Goal: Ask a question

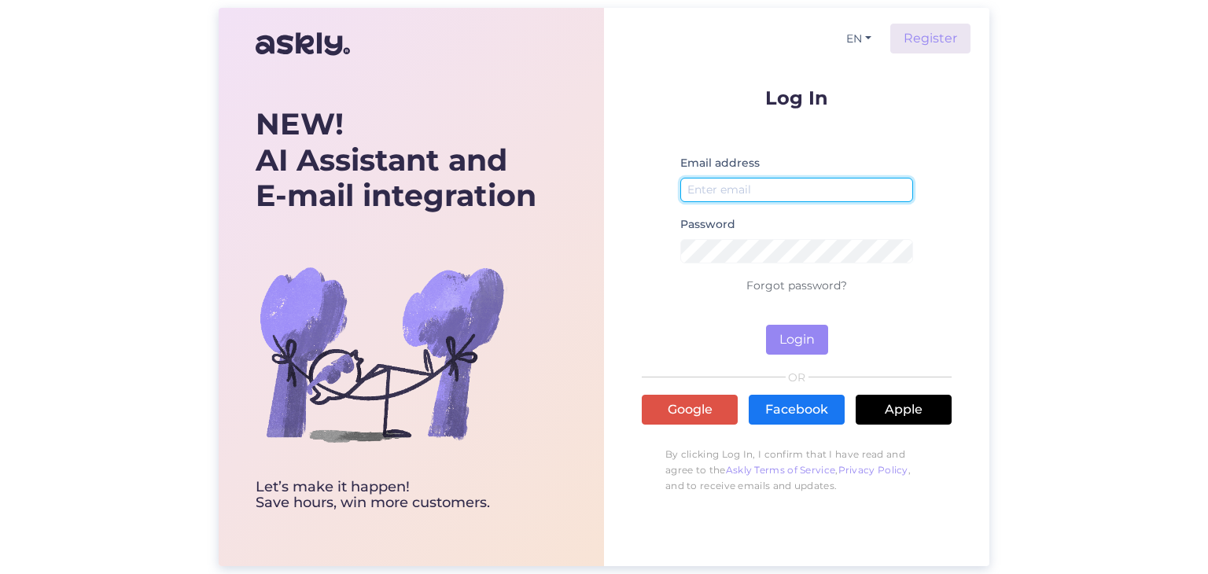
click at [795, 193] on input "email" at bounding box center [796, 190] width 233 height 24
click at [813, 193] on input "email" at bounding box center [796, 190] width 233 height 24
type input "[EMAIL_ADDRESS][DOMAIN_NAME]"
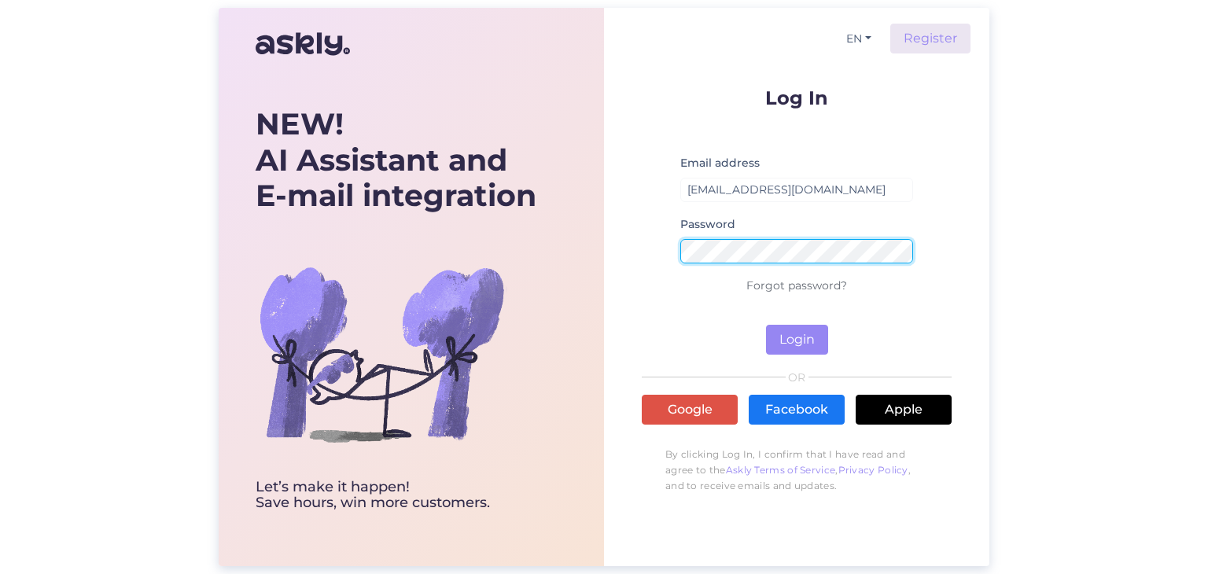
click at [766, 325] on button "Login" at bounding box center [797, 340] width 62 height 30
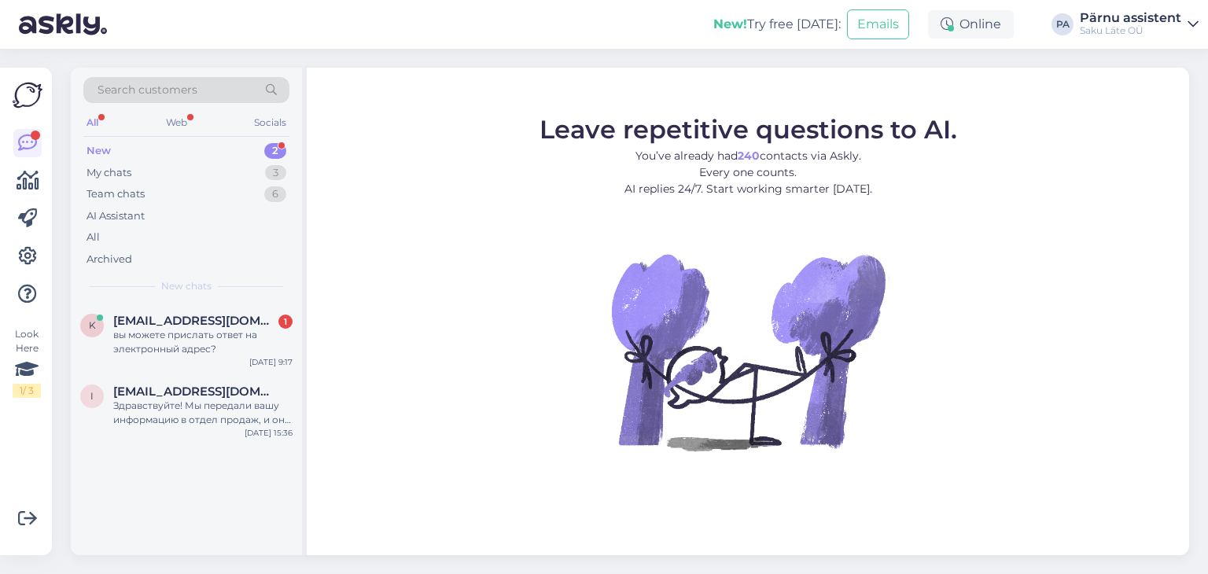
click at [160, 143] on div "New 2" at bounding box center [186, 151] width 206 height 22
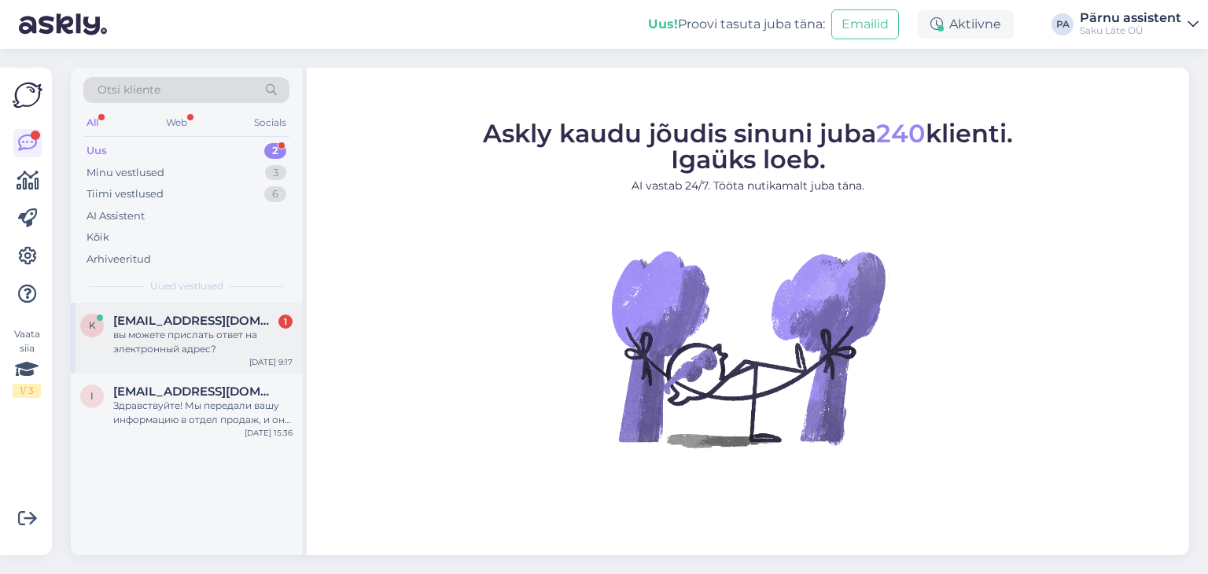
click at [204, 335] on div "вы можете прислать ответ на электронный адрес?" at bounding box center [202, 342] width 179 height 28
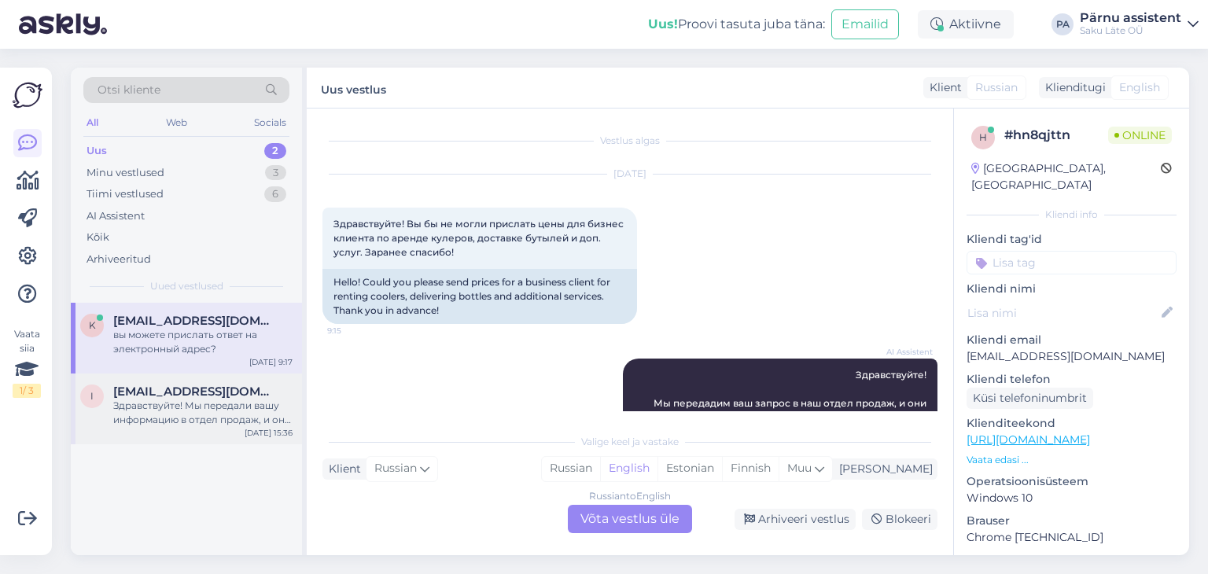
click at [239, 413] on div "Здравствуйте! Мы передали вашу информацию в отдел продаж, и они скоро свяжутся …" at bounding box center [202, 413] width 179 height 28
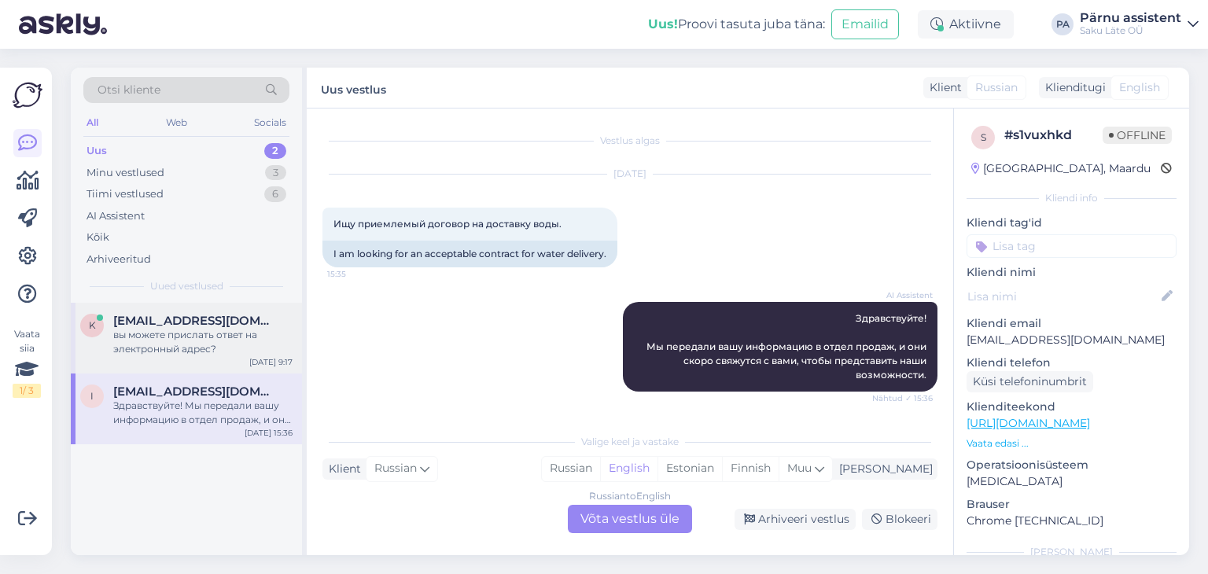
click at [144, 337] on div "вы можете прислать ответ на электронный адрес?" at bounding box center [202, 342] width 179 height 28
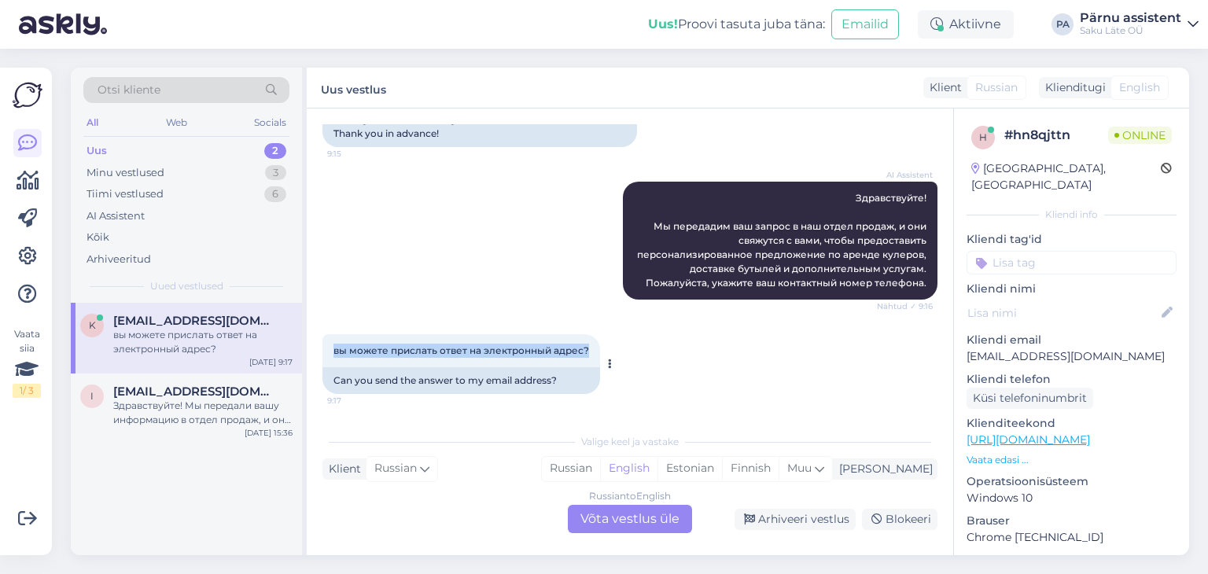
drag, startPoint x: 587, startPoint y: 351, endPoint x: 333, endPoint y: 353, distance: 253.9
click at [333, 353] on div "вы можете прислать ответ на электронный адрес? 9:17" at bounding box center [461, 350] width 278 height 33
copy span "вы можете прислать ответ на электронный адрес?"
click at [607, 519] on div "Russian to English Võta vestlus üle" at bounding box center [630, 519] width 124 height 28
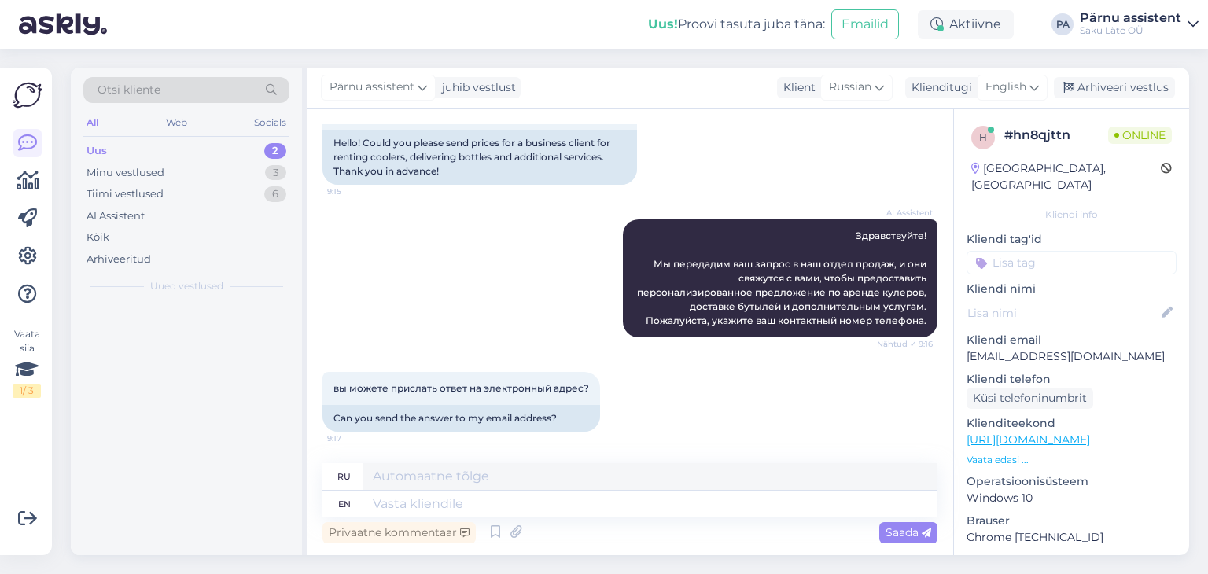
scroll to position [139, 0]
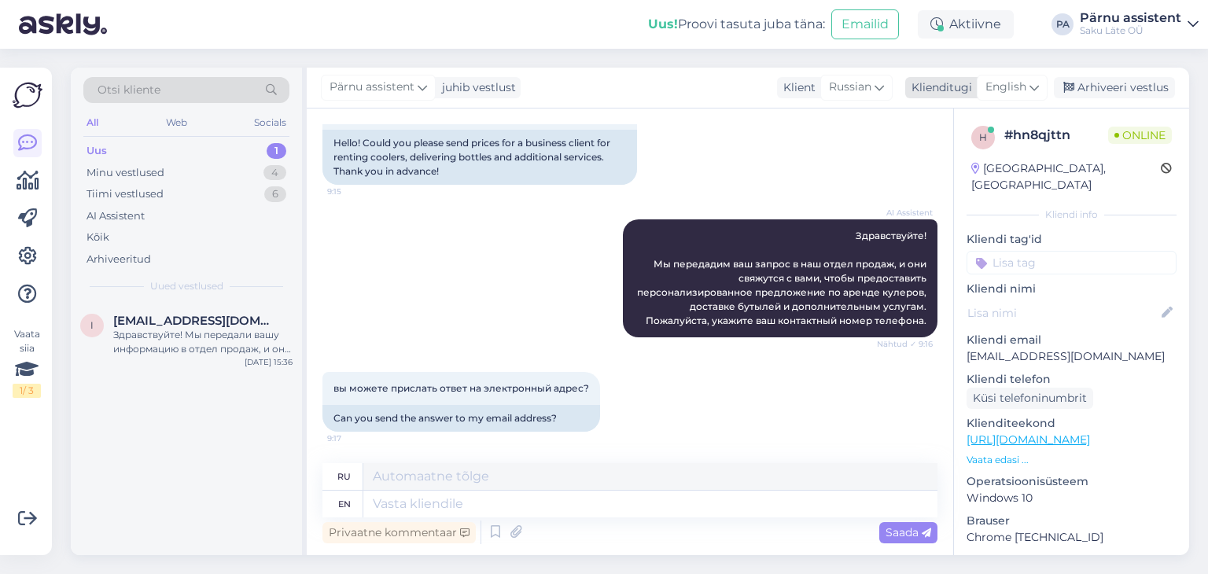
click at [1025, 89] on span "English" at bounding box center [1005, 87] width 41 height 17
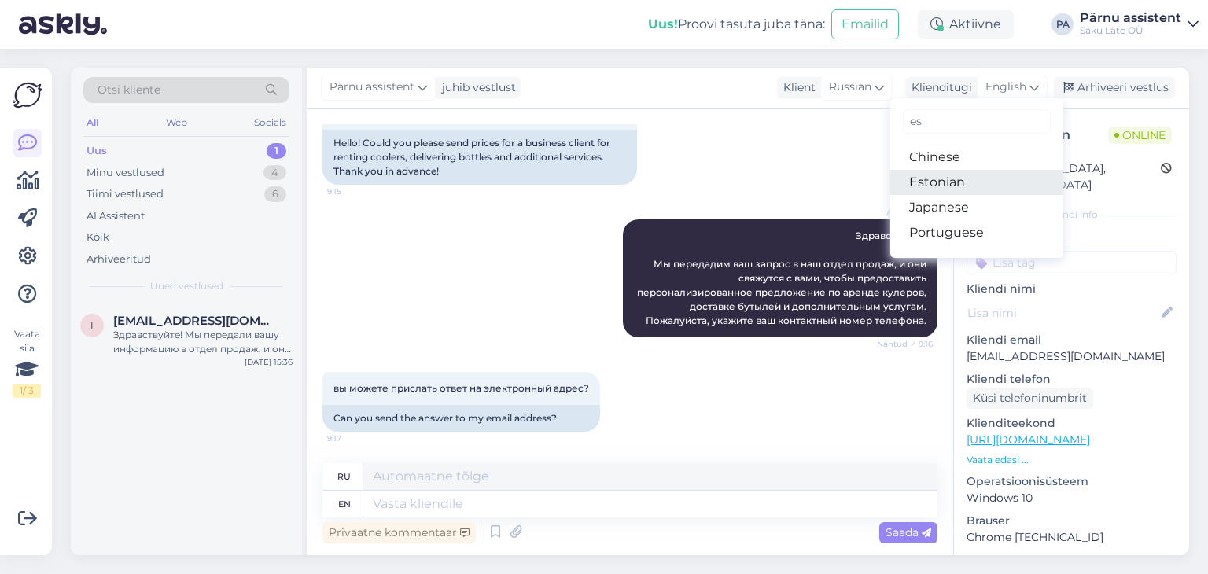
type input "es"
click at [962, 178] on link "Estonian" at bounding box center [976, 182] width 173 height 25
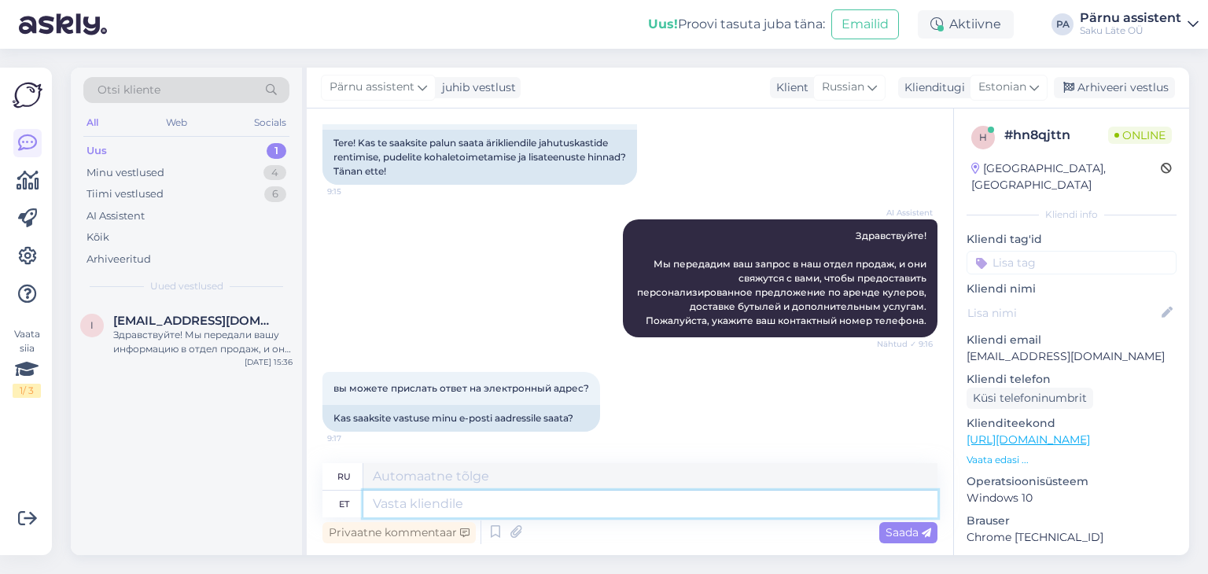
click at [430, 505] on textarea at bounding box center [650, 504] width 574 height 27
type textarea "Tere"
type textarea "Привет"
type textarea "Tere"
click at [902, 535] on span "Saada" at bounding box center [908, 532] width 46 height 14
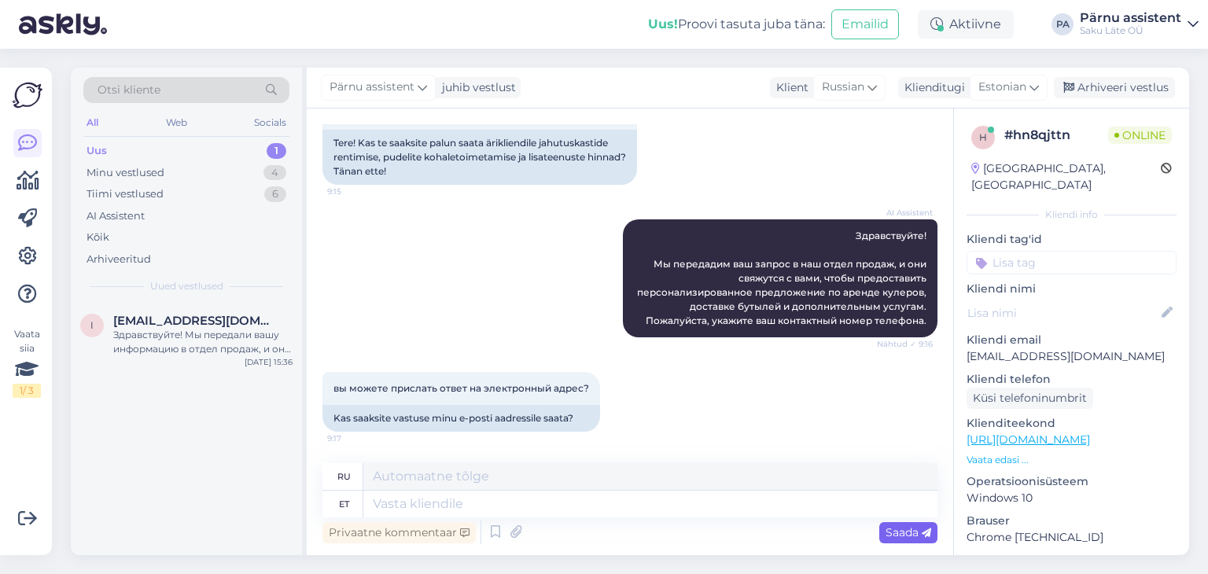
scroll to position [233, 0]
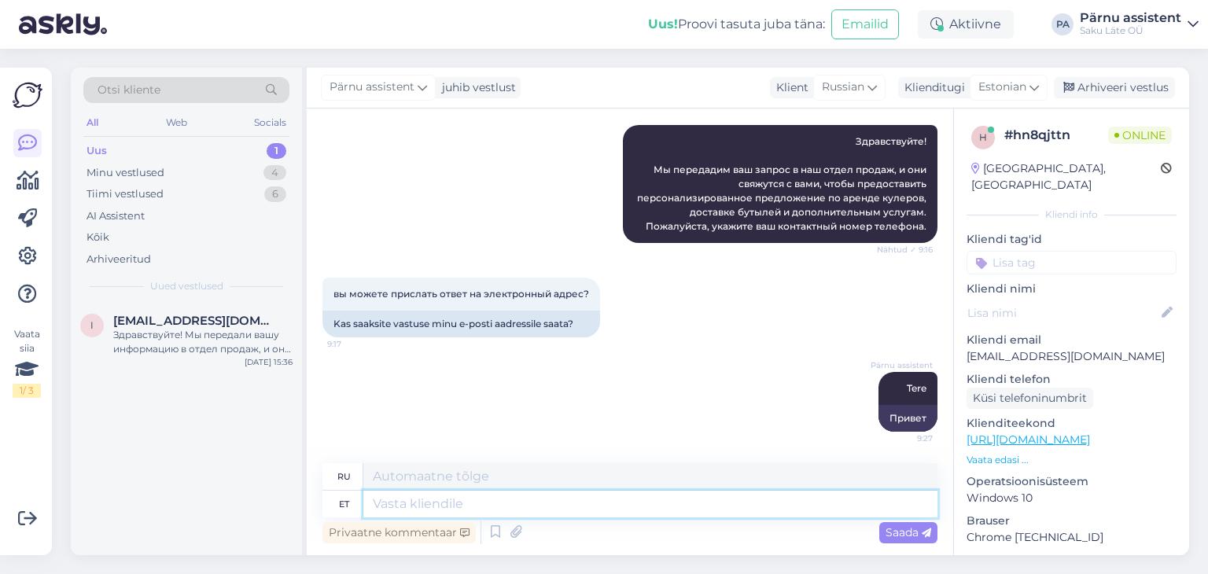
click at [630, 505] on textarea at bounding box center [650, 504] width 574 height 27
type textarea "PA"
type textarea "П"
type textarea "Palun"
type textarea "Пожалуйста"
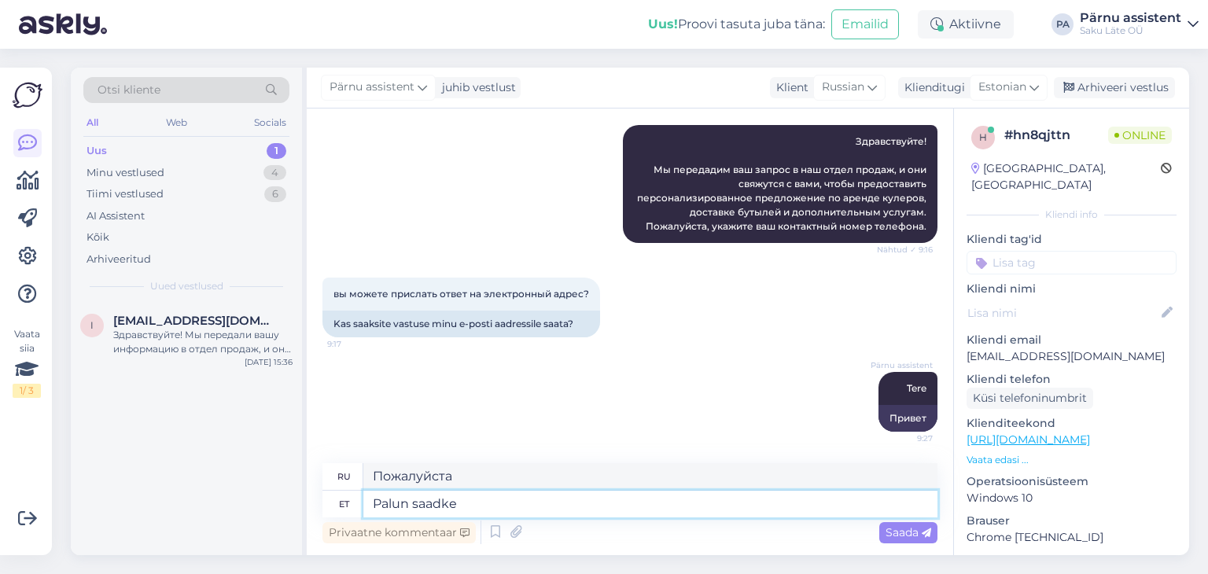
type textarea "Palun saadke"
type textarea "Пожалуйста, отправьте"
type textarea "Palun saadke oma me"
type textarea "Пожалуйста, отправьте ваш"
type textarea "Palun saadke oma meiliaadress"
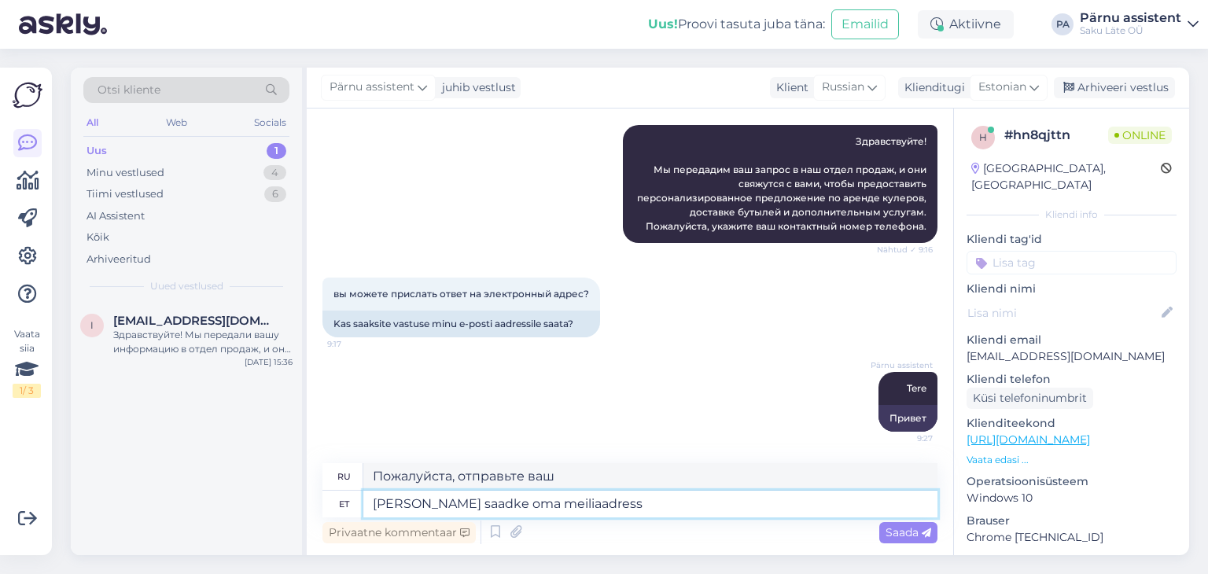
type textarea "Пожалуйста, пришлите свой адрес электронной почты."
type textarea "Palun saadke oma meiliaadress ja te"
type textarea "Пожалуйста, отправьте свой адрес электронной почты и"
type textarea "Palun saadke oma meiliaadress ja telefoninumber, et"
type textarea "Пожалуйста, отправьте свой адрес электронной почты и номер телефона,"
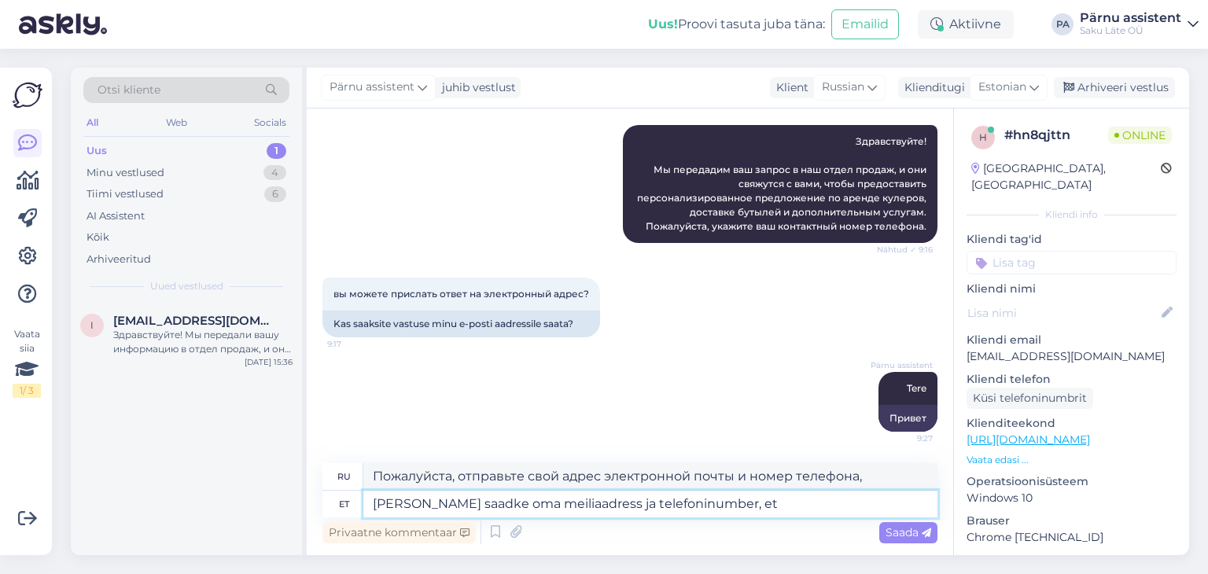
type textarea "Palun saadke oma meiliaadress ja telefoninumber, et s"
type textarea "Пожалуйста, отправьте свой адрес электронной почты и номер телефона"
type textarea "Palun saadke oma meiliaadress ja telefoninumber, et saaksime"
type textarea "Пожалуйста, отправьте нам свой адрес электронной почты и номер телефона, чтобы …"
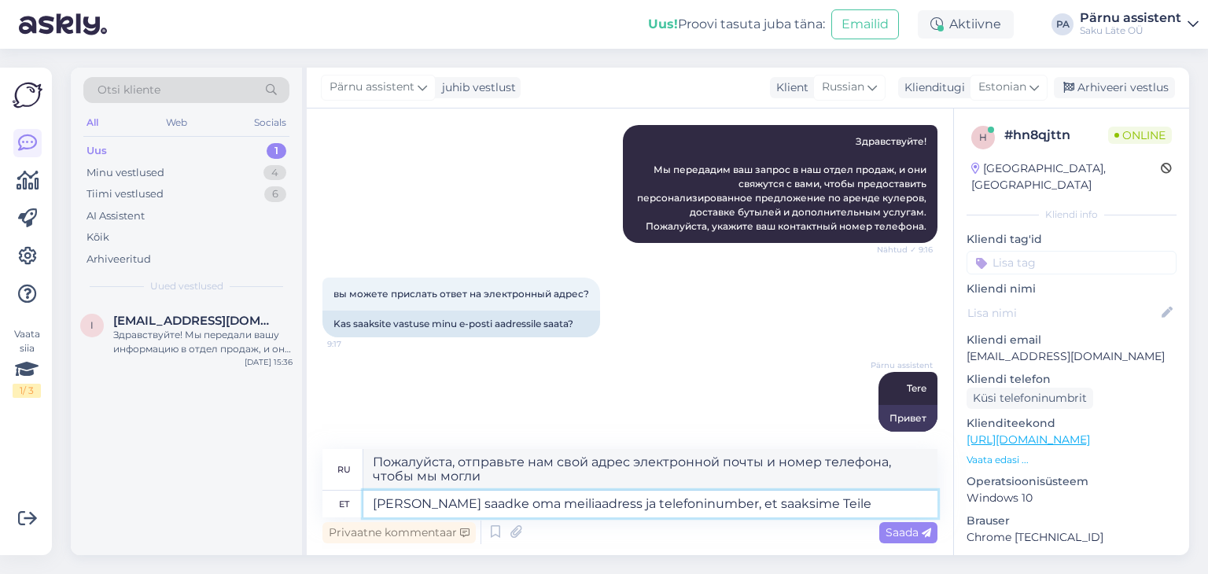
type textarea "Palun saadke oma meiliaadress ja telefoninumber, et saaksime Teile"
type textarea "Пожалуйста, отправьте свой адрес электронной почты и номер телефона, чтобы мы м…"
type textarea "Palun saadke oma meiliaadress ja telefoninumber, et saaksime Teile pakkumise"
type textarea "Пожалуйста, пришлите нам свой адрес электронной почты и номер телефона, чтобы м…"
type textarea "Palun saadke oma meiliaadress ja telefoninumber, et saaksime Teile pakkumise te…"
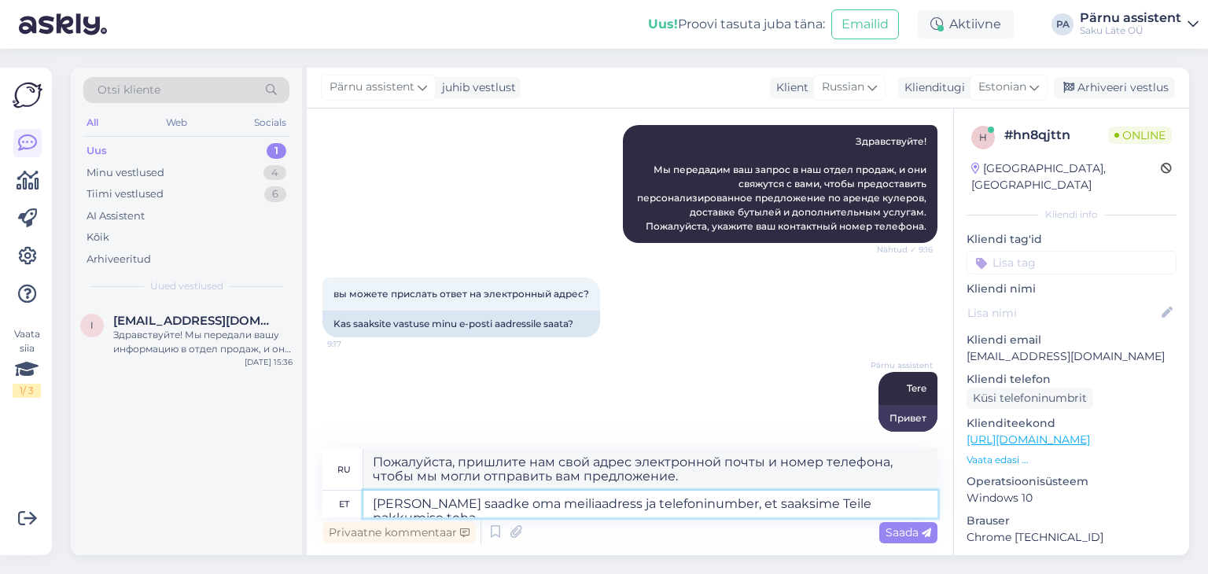
type textarea "Пожалуйста, пришлите нам свой адрес электронной почты и номер телефона, чтобы м…"
type textarea "Palun saadke oma meiliaadress ja telefoninumber, et saaksime Teile pakkumise te…"
click at [911, 531] on span "Saada" at bounding box center [908, 532] width 46 height 14
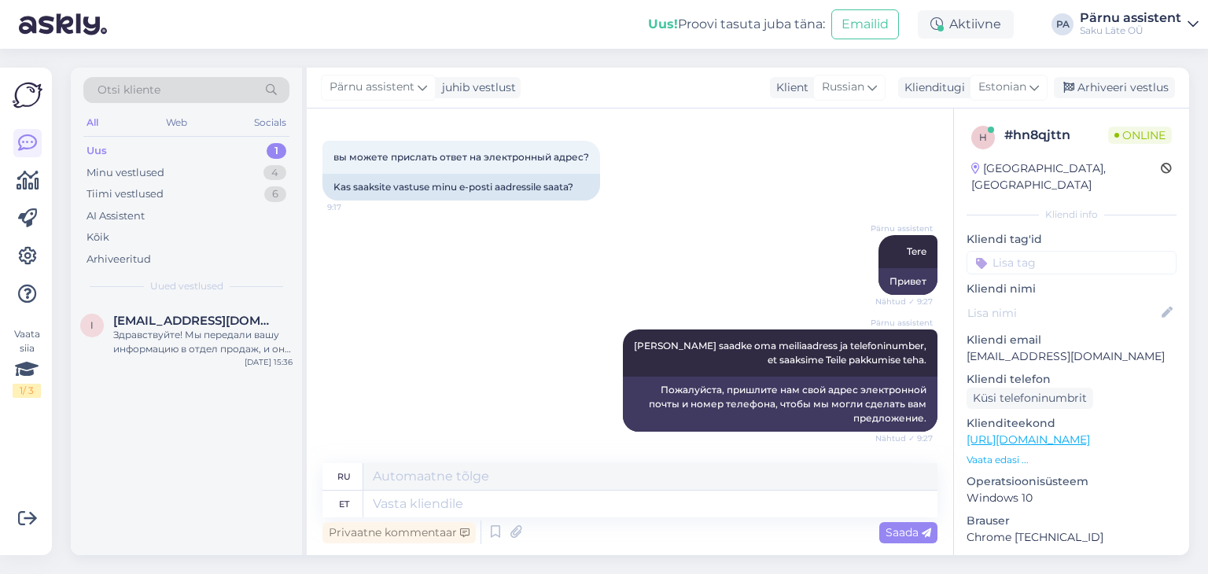
scroll to position [387, 0]
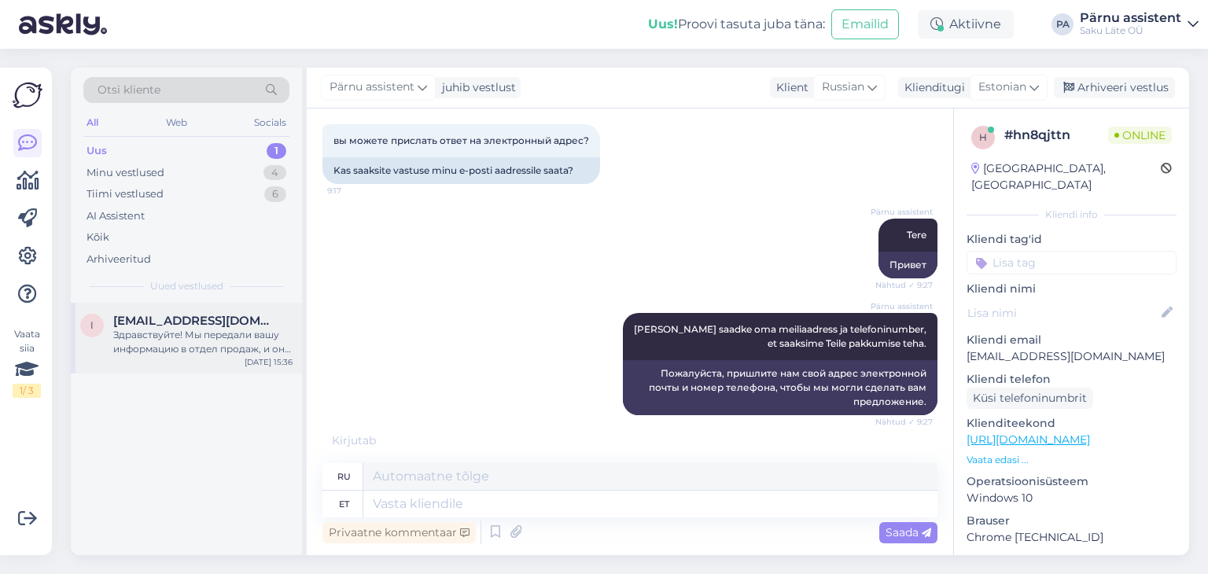
click at [141, 316] on span "ira.iva.2011@mail.ru" at bounding box center [195, 321] width 164 height 14
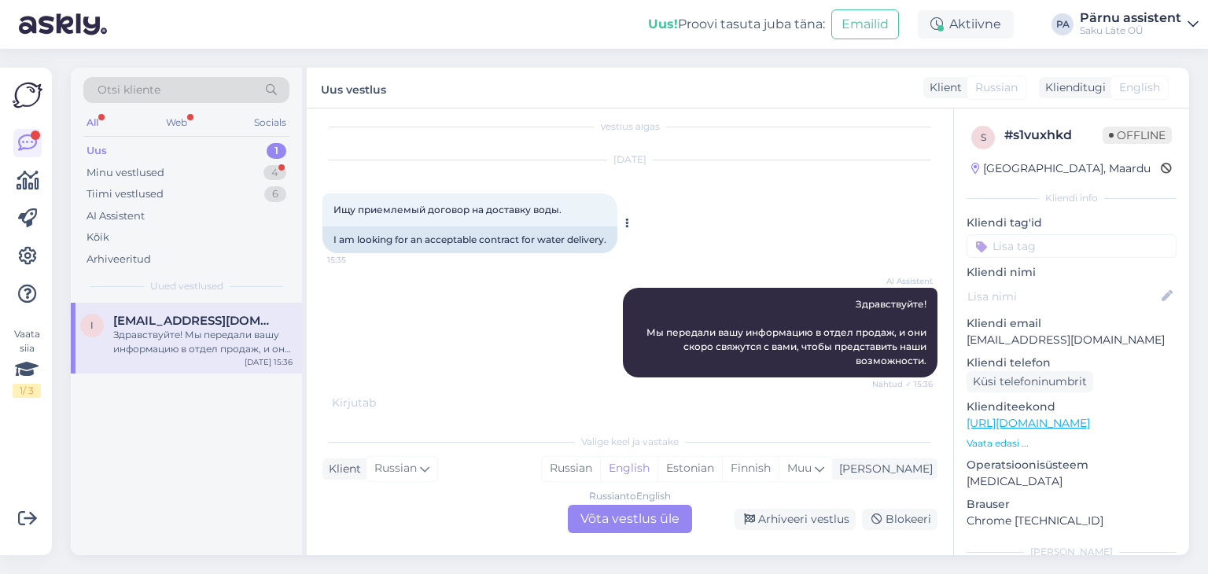
scroll to position [0, 0]
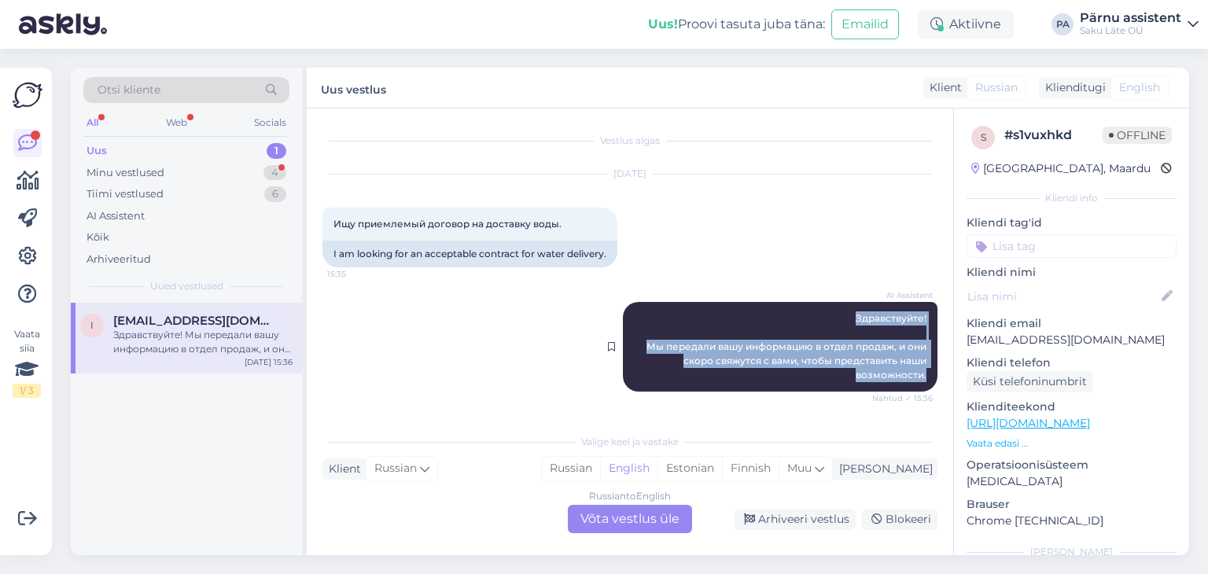
drag, startPoint x: 925, startPoint y: 376, endPoint x: 852, endPoint y: 318, distance: 92.8
click at [852, 318] on div "AI Assistent Здравствуйте! Мы передали вашу информацию в отдел продаж, и они ск…" at bounding box center [780, 347] width 314 height 90
copy span "Здравствуйте! Мы передали вашу информацию в отдел продаж, и они скоро свяжутся …"
click at [220, 168] on div "Minu vestlused 4" at bounding box center [186, 173] width 206 height 22
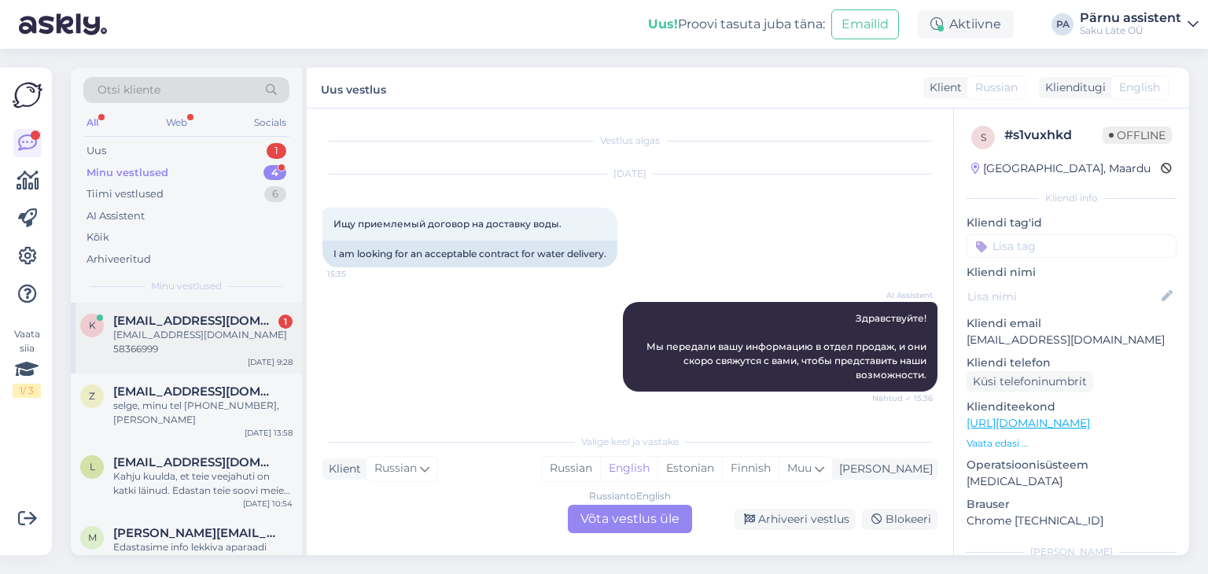
click at [184, 328] on div "ksenia.shupenya@gmail.com 58366999" at bounding box center [202, 342] width 179 height 28
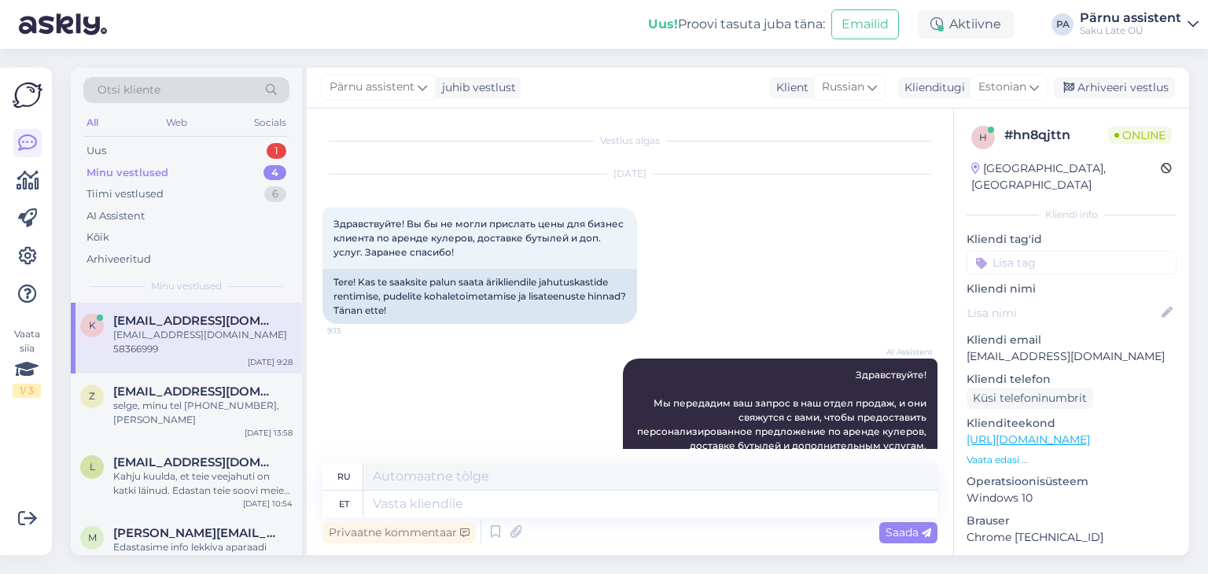
scroll to position [465, 0]
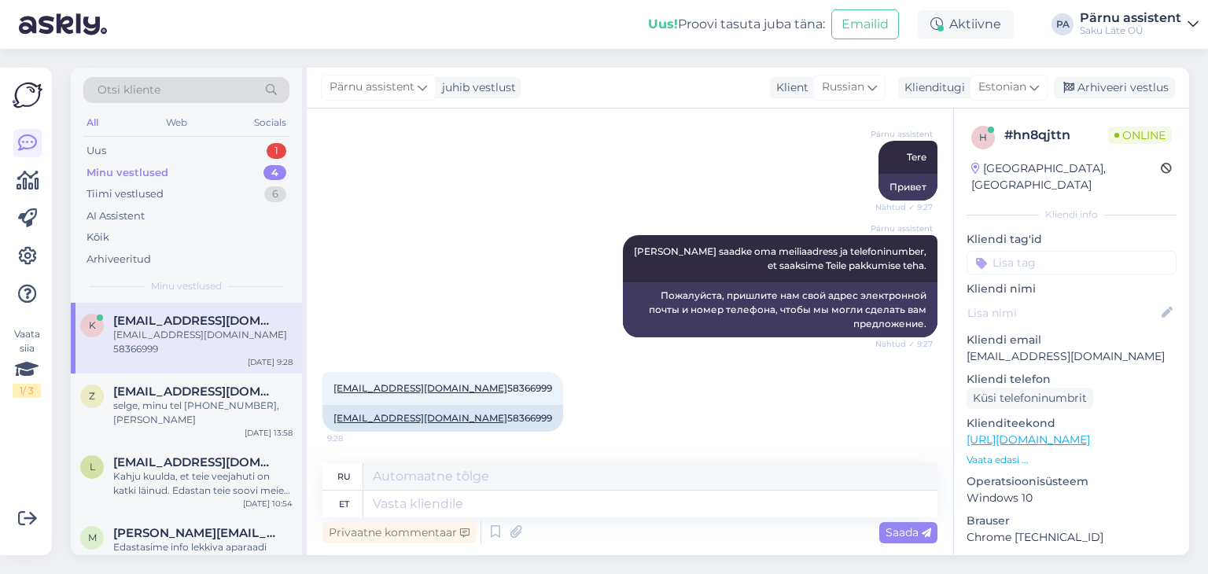
click at [201, 330] on div "ksenia.shupenya@gmail.com 58366999" at bounding box center [202, 342] width 179 height 28
